Goal: Task Accomplishment & Management: Use online tool/utility

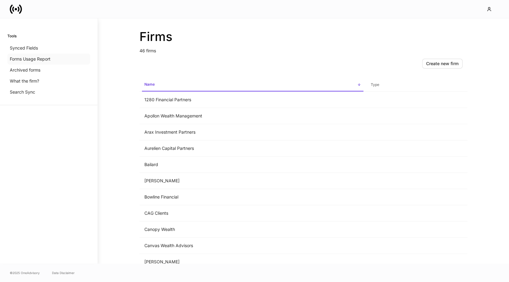
click at [39, 63] on div "Forms Usage Report" at bounding box center [48, 59] width 83 height 11
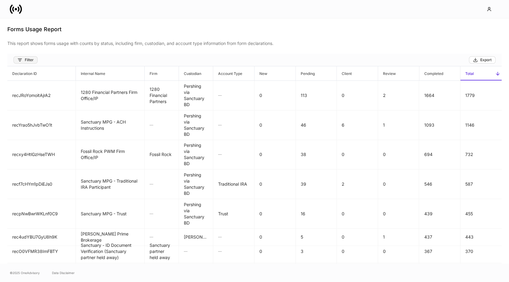
click at [31, 63] on button "Filter" at bounding box center [25, 59] width 24 height 7
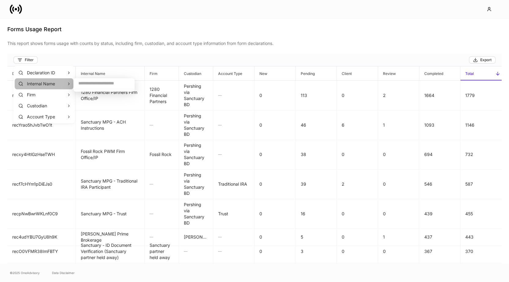
click at [35, 83] on p "Internal Name" at bounding box center [41, 84] width 28 height 6
click at [94, 85] on input "text" at bounding box center [103, 83] width 61 height 11
type input "**********"
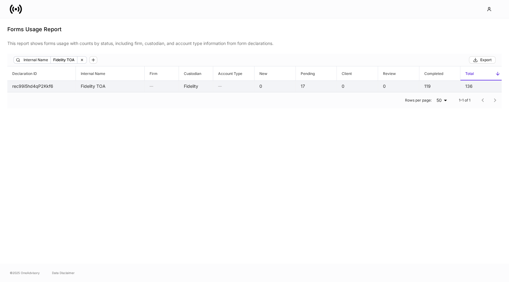
click at [307, 85] on td "17" at bounding box center [316, 86] width 41 height 11
